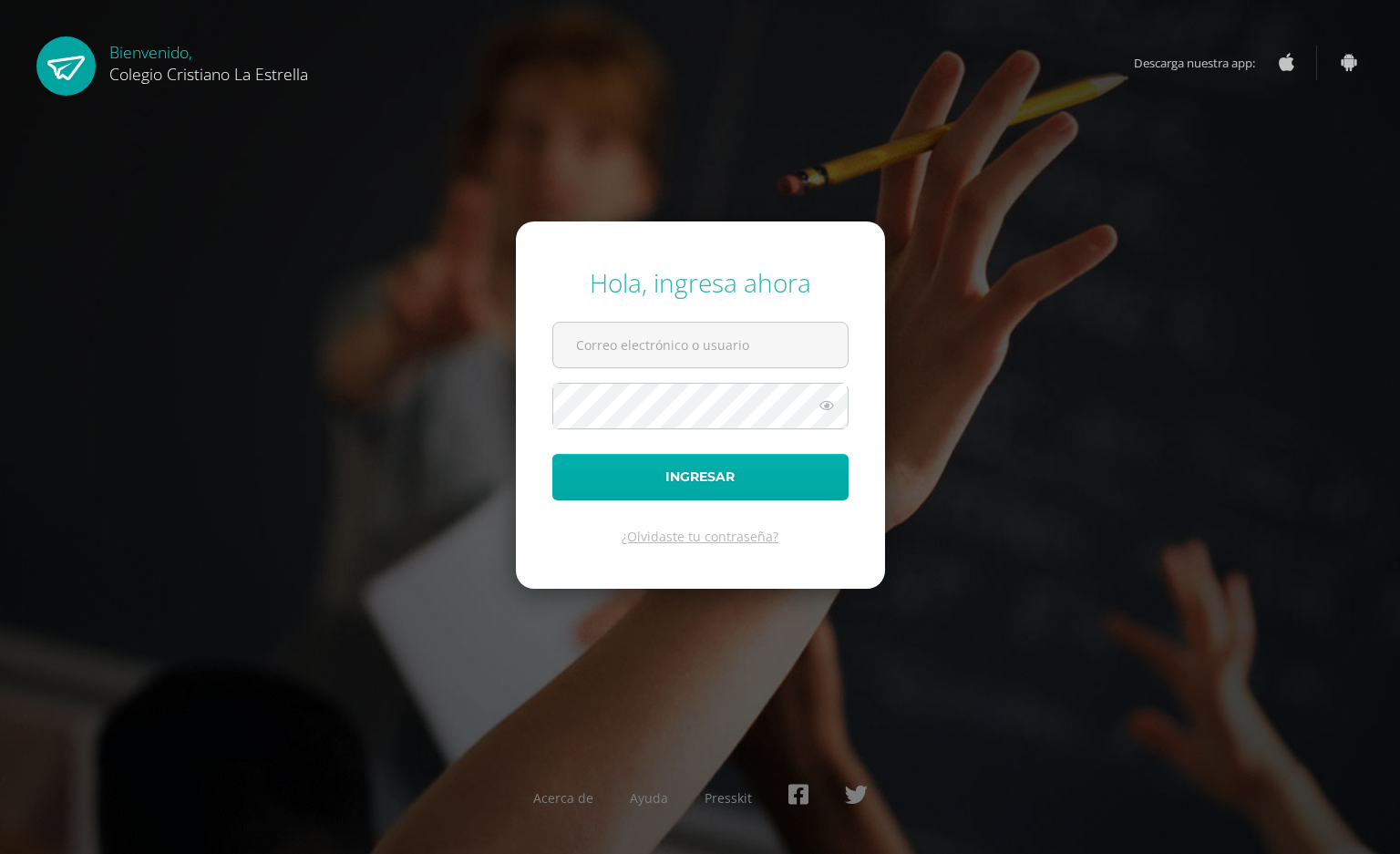
type input "[EMAIL_ADDRESS][DOMAIN_NAME]"
click at [624, 465] on button "Ingresar" at bounding box center [701, 476] width 297 height 46
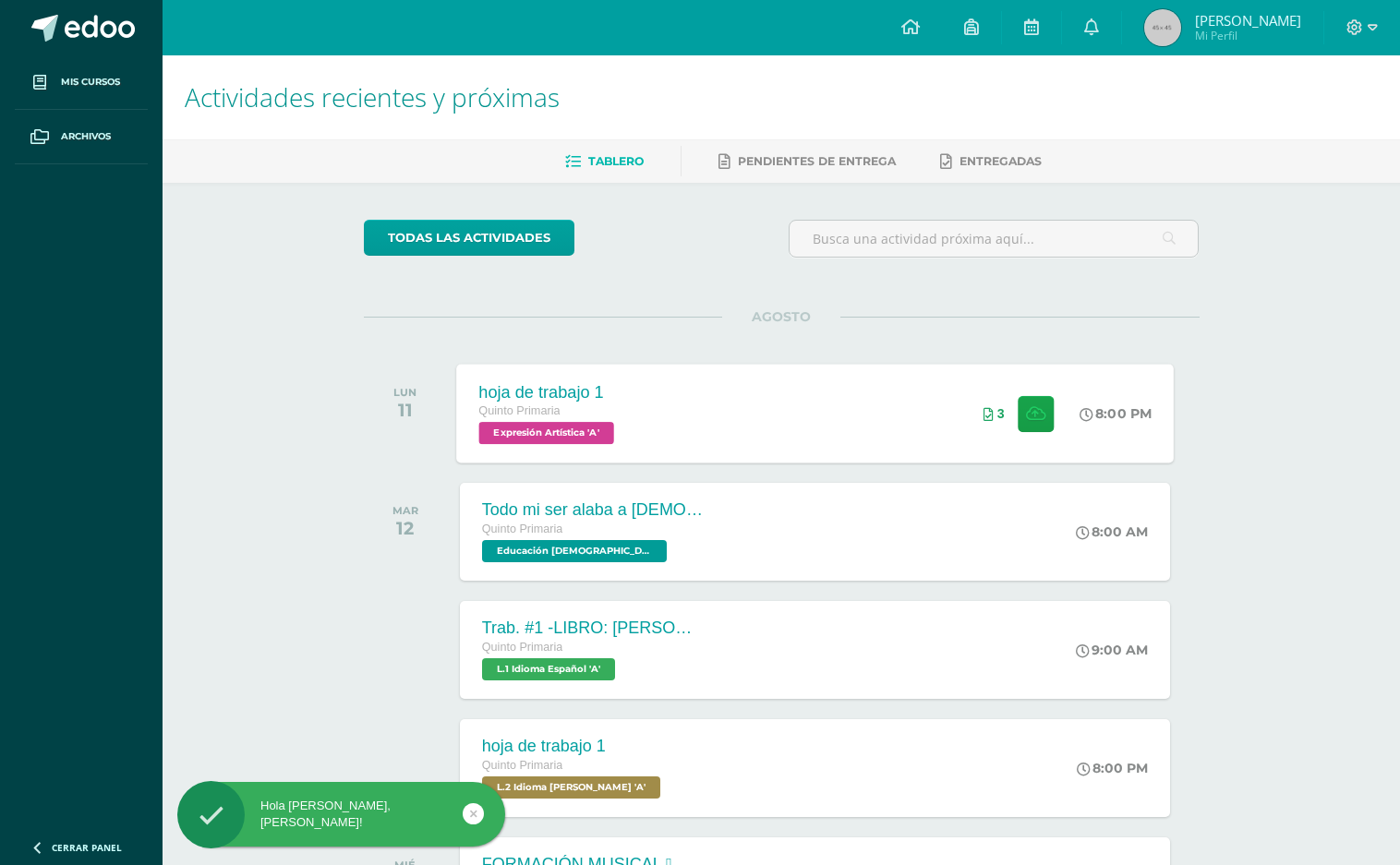
click at [648, 441] on div "hoja de trabajo 1 Quinto Primaria Expresión Artística 'A' 8:00 PM 3 hoja de tra…" at bounding box center [815, 412] width 718 height 99
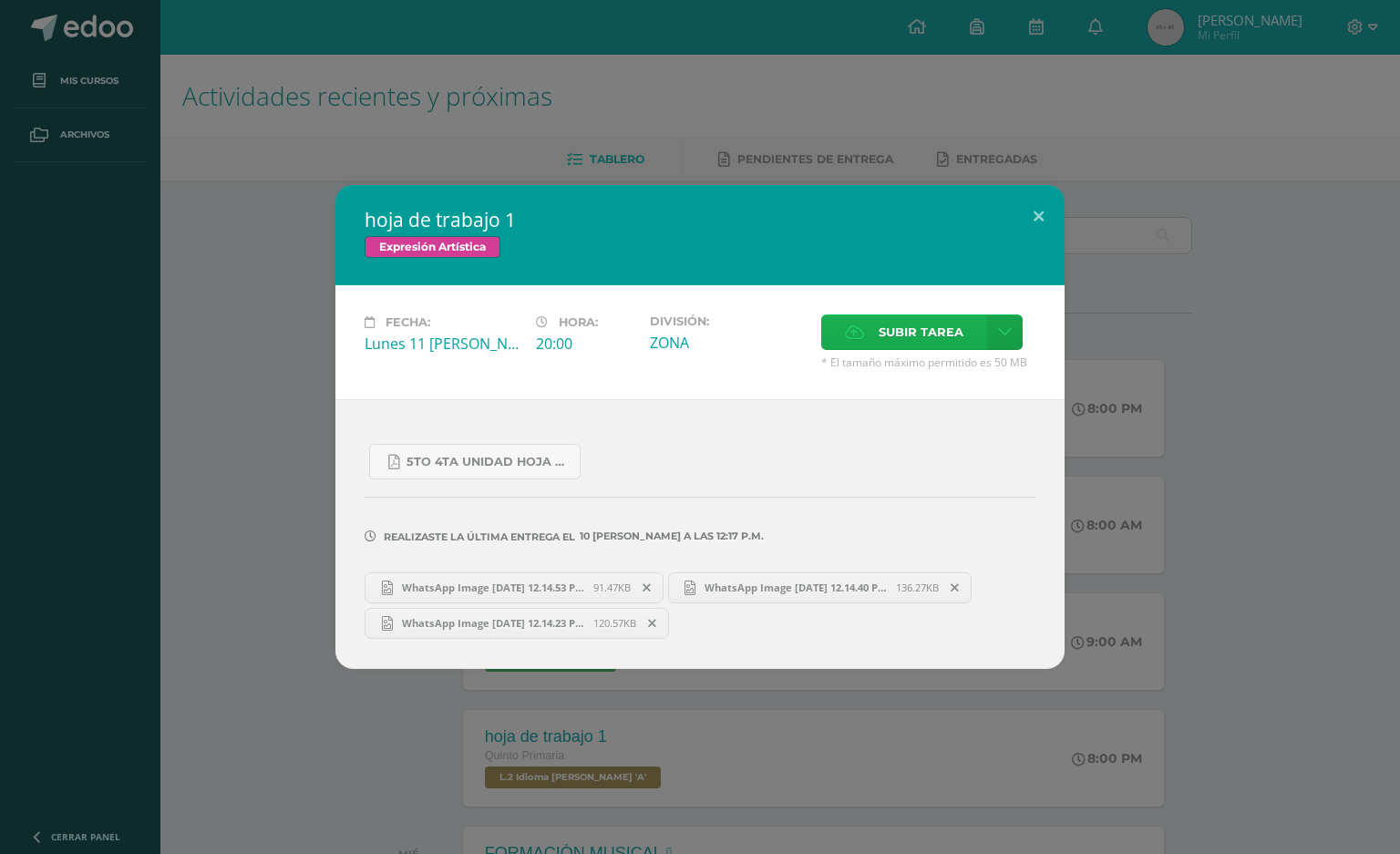
click at [886, 340] on span "Subir tarea" at bounding box center [921, 333] width 85 height 34
click at [0, 0] on input "Subir tarea" at bounding box center [0, 0] width 0 height 0
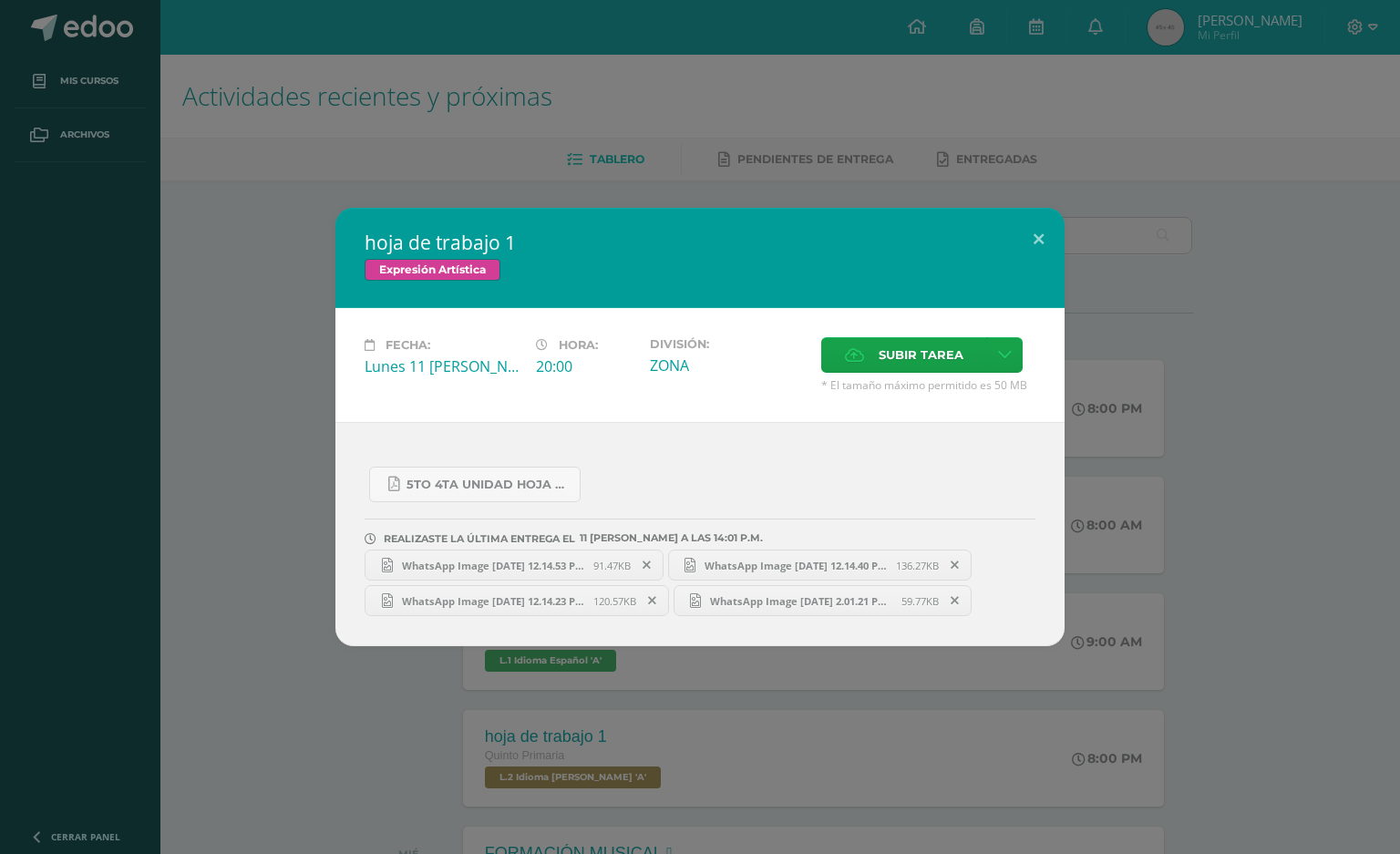
click at [781, 574] on link "WhatsApp Image 2025-08-10 at 12.14.40 PM.jpeg 136.27KB" at bounding box center [820, 565] width 304 height 31
click at [569, 551] on link "WhatsApp Image 2025-08-10 at 12.14.53 PM.jpeg 91.47KB" at bounding box center [514, 565] width 299 height 31
click at [519, 584] on div "WhatsApp Image 2025-08-10 at 12.14.53 PM.jpeg 91.47KB WhatsApp Image 2025-08-10…" at bounding box center [700, 580] width 671 height 71
click at [522, 606] on span "WhatsApp Image 2025-08-10 at 12.14.23 PM.jpeg" at bounding box center [493, 601] width 200 height 13
click at [438, 609] on link "WhatsApp Image 2025-08-10 at 12.14.23 PM.jpeg 120.57KB" at bounding box center [517, 600] width 304 height 31
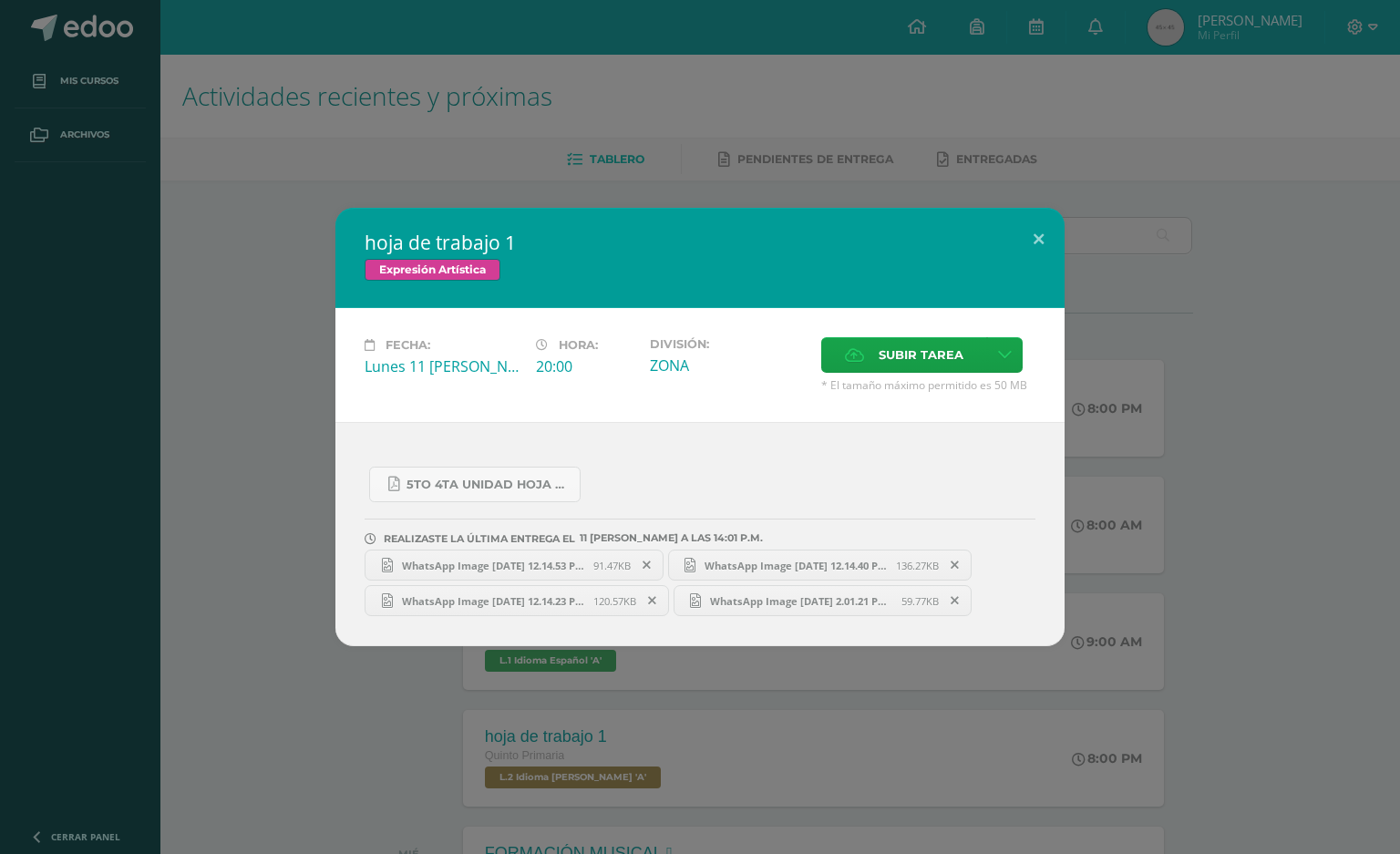
click at [660, 602] on span at bounding box center [652, 600] width 31 height 20
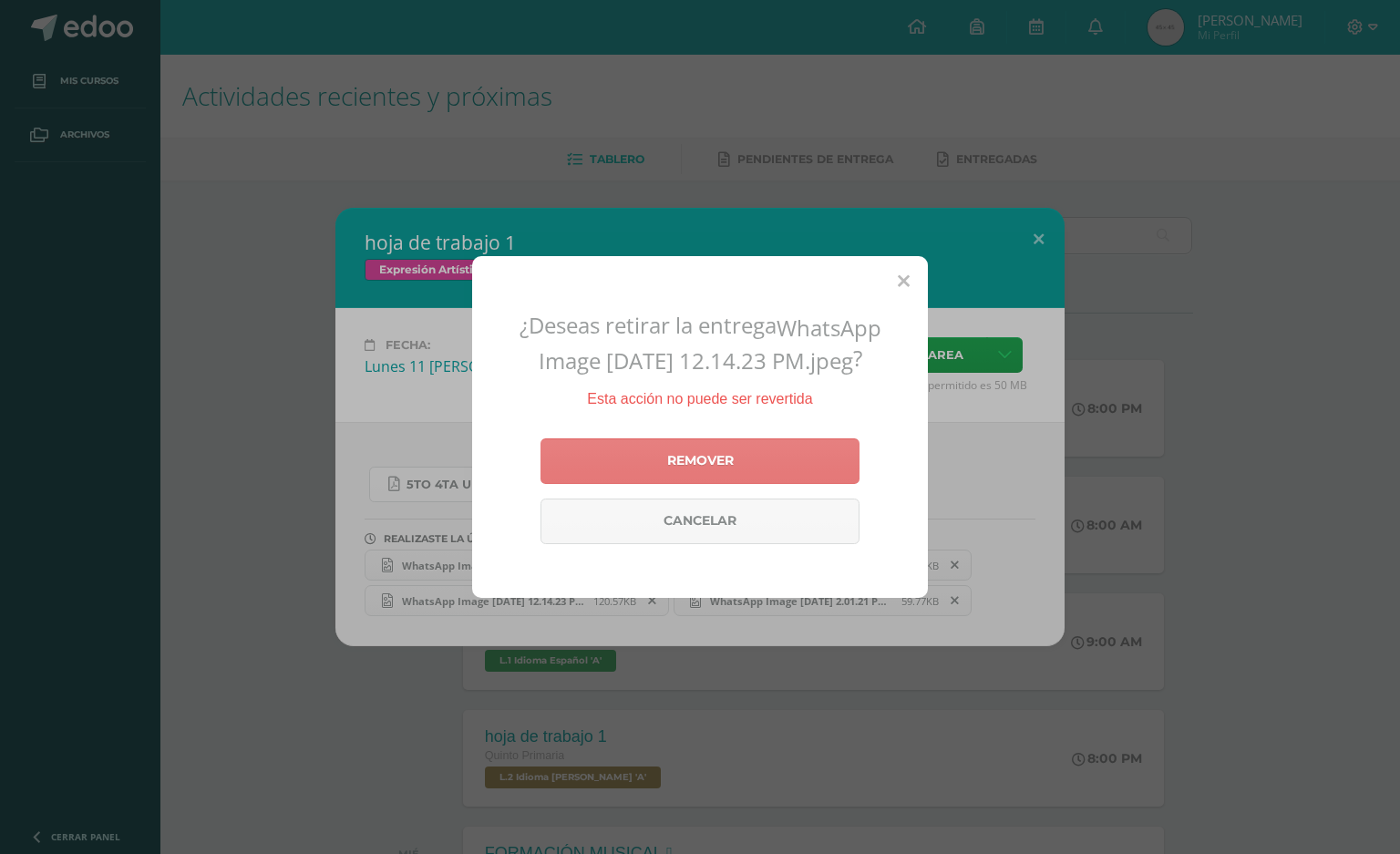
click at [682, 453] on link "Remover" at bounding box center [700, 461] width 319 height 45
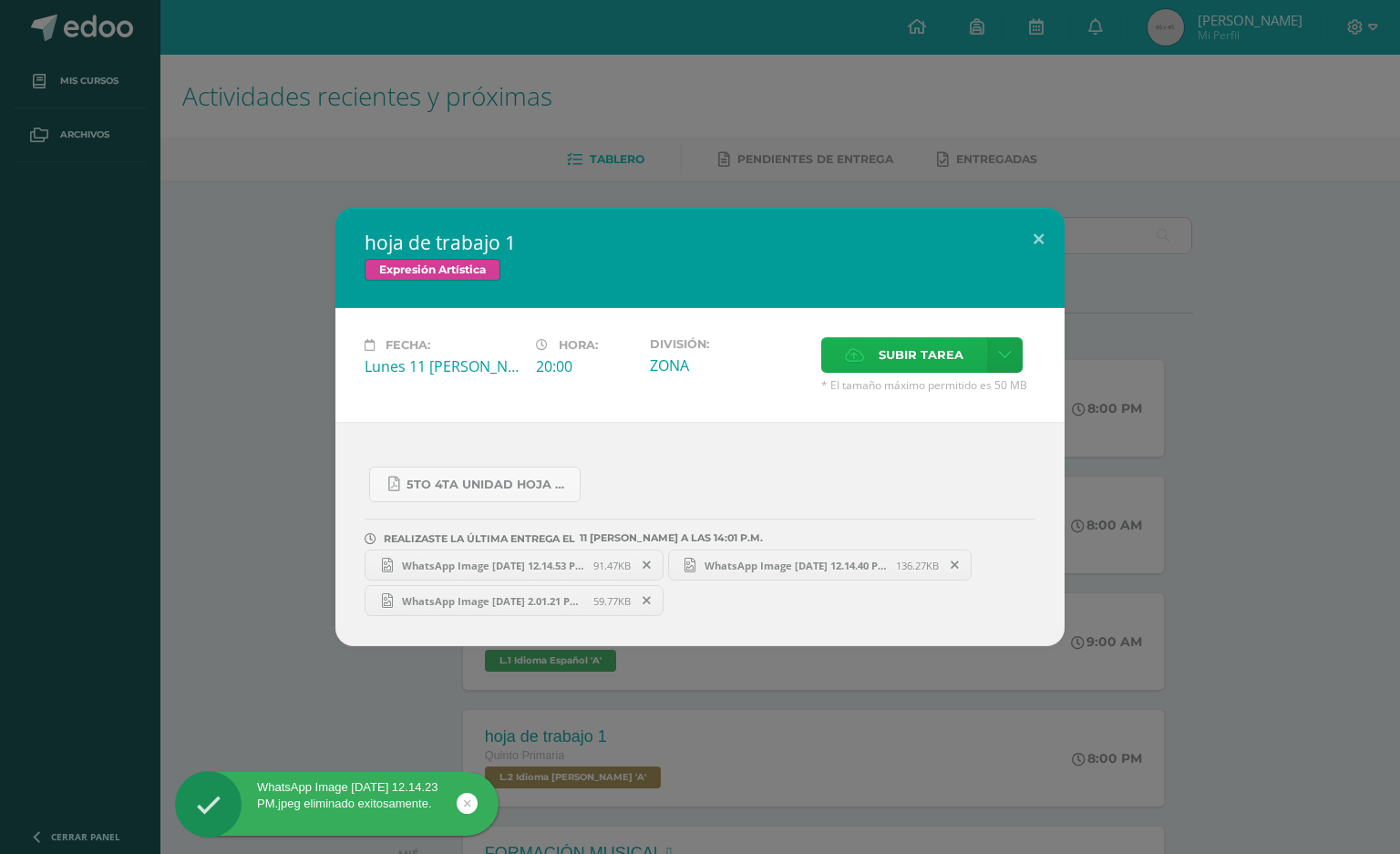
click at [824, 351] on label "Subir tarea" at bounding box center [904, 355] width 166 height 36
click at [0, 0] on input "Subir tarea" at bounding box center [0, 0] width 0 height 0
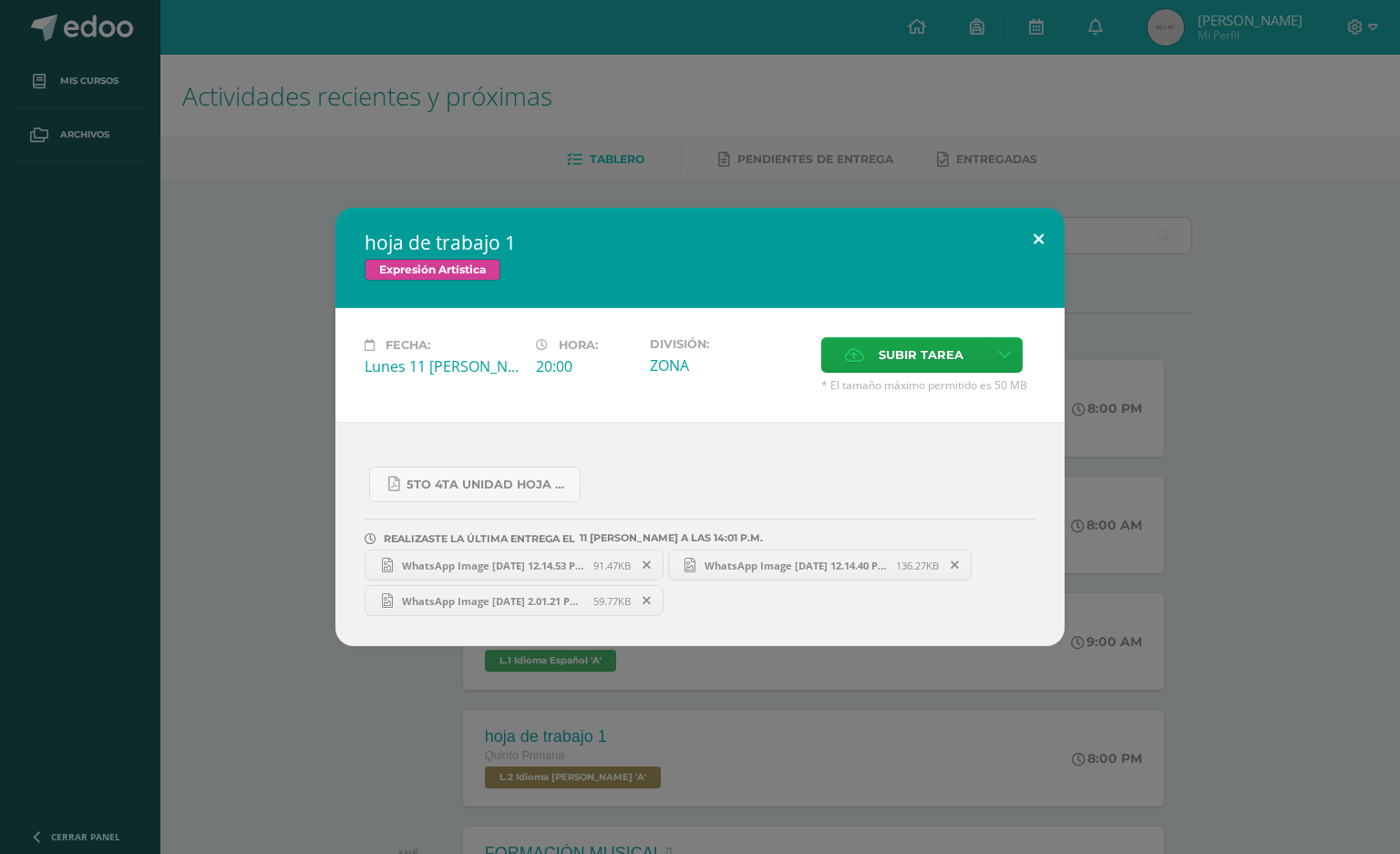
click at [1053, 247] on button at bounding box center [1038, 239] width 52 height 62
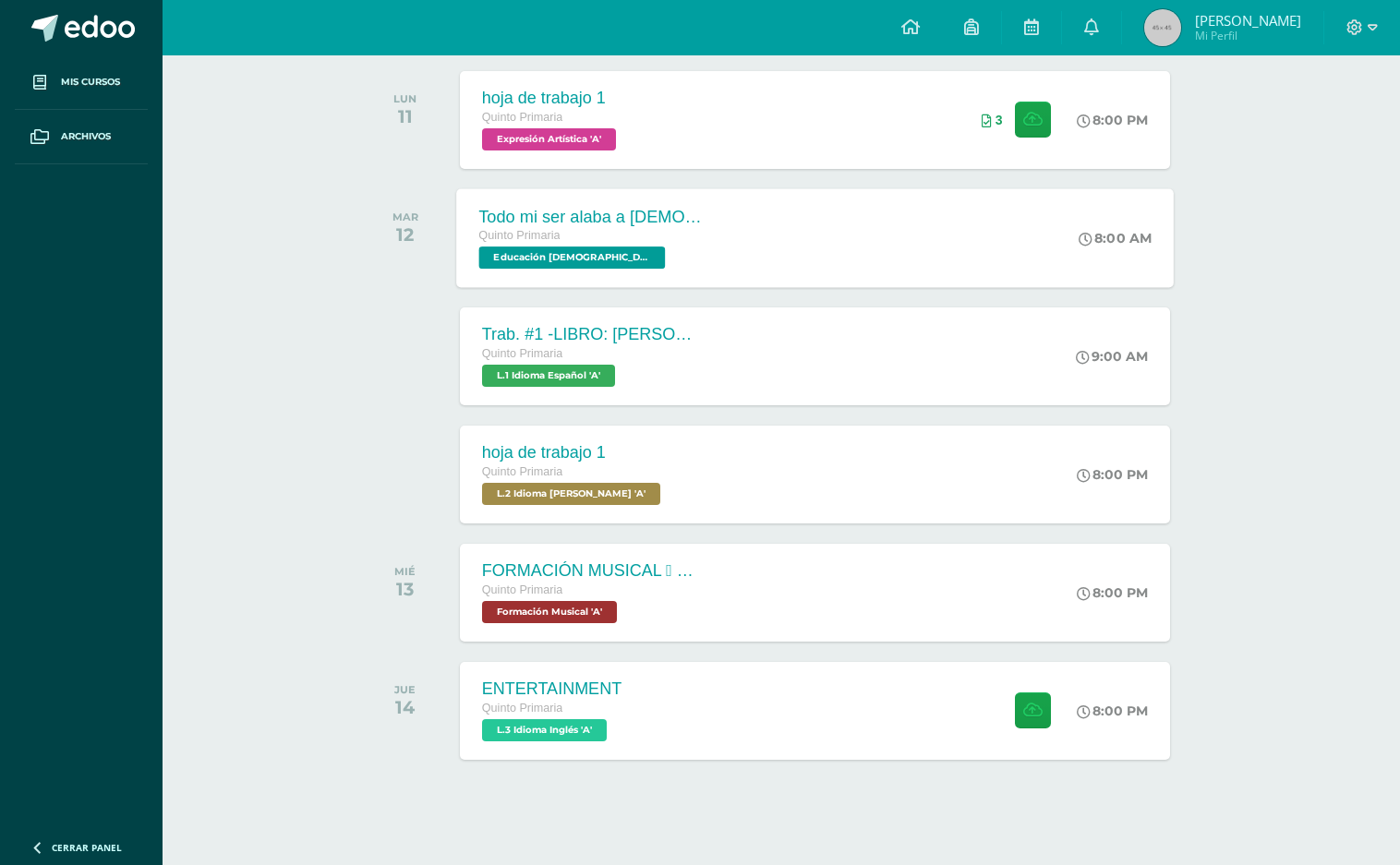
scroll to position [303, 0]
